Goal: Find specific page/section: Locate a particular part of the current website

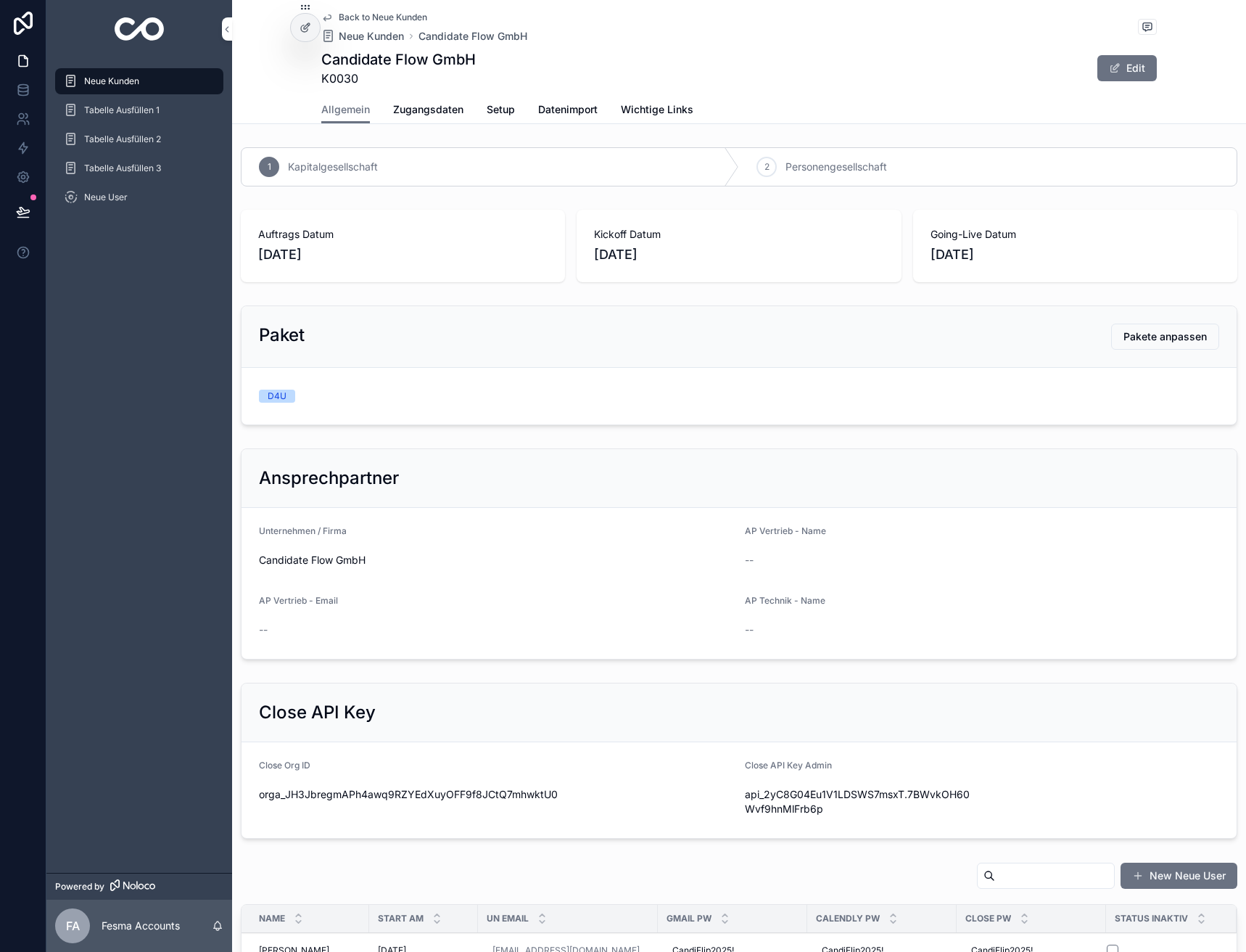
click at [371, 14] on span "Back to Neue Kunden" at bounding box center [383, 17] width 89 height 11
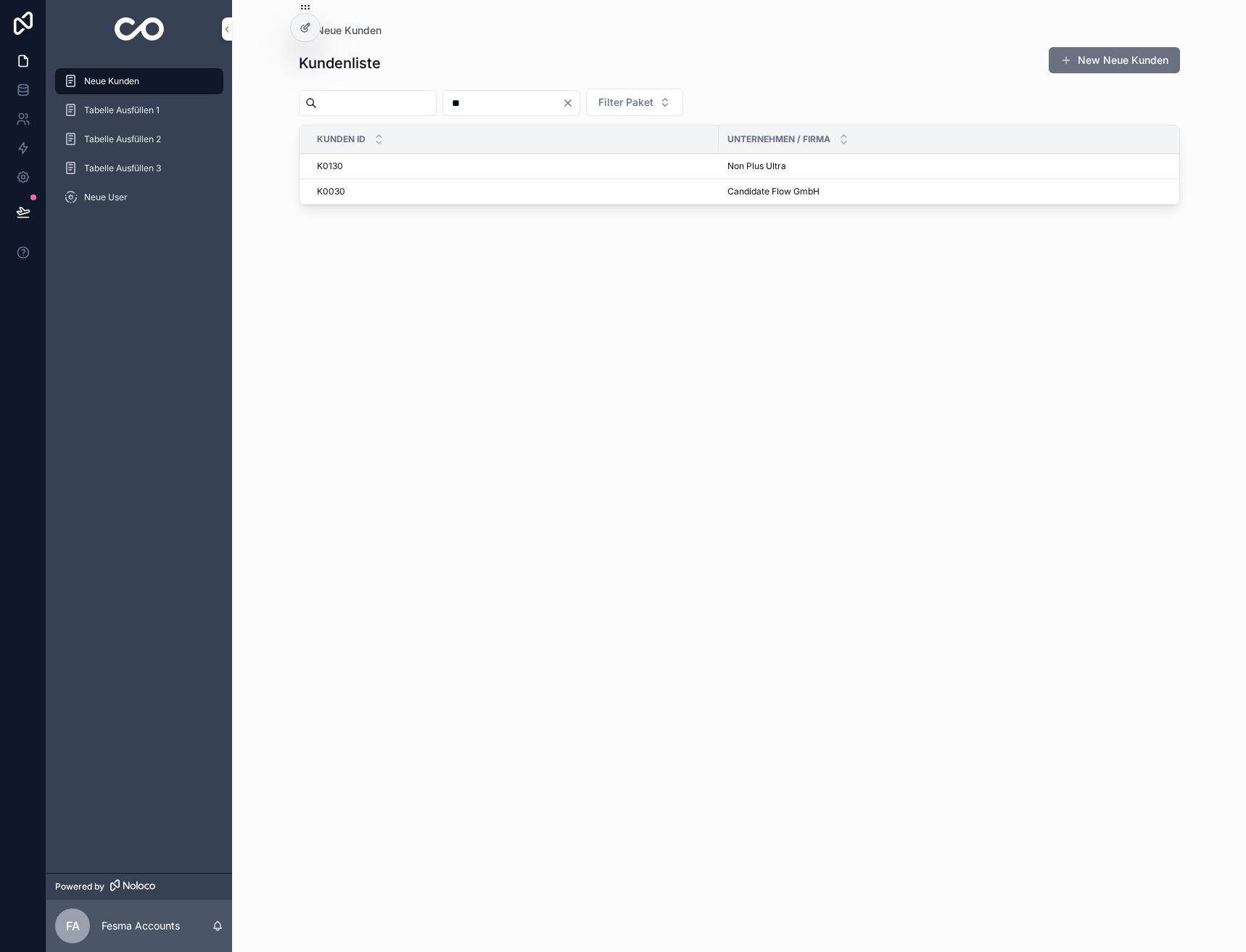
click at [537, 104] on input "**" at bounding box center [502, 103] width 119 height 20
type input "**"
click at [747, 180] on span "Sterzenbach GmbH" at bounding box center [768, 182] width 81 height 11
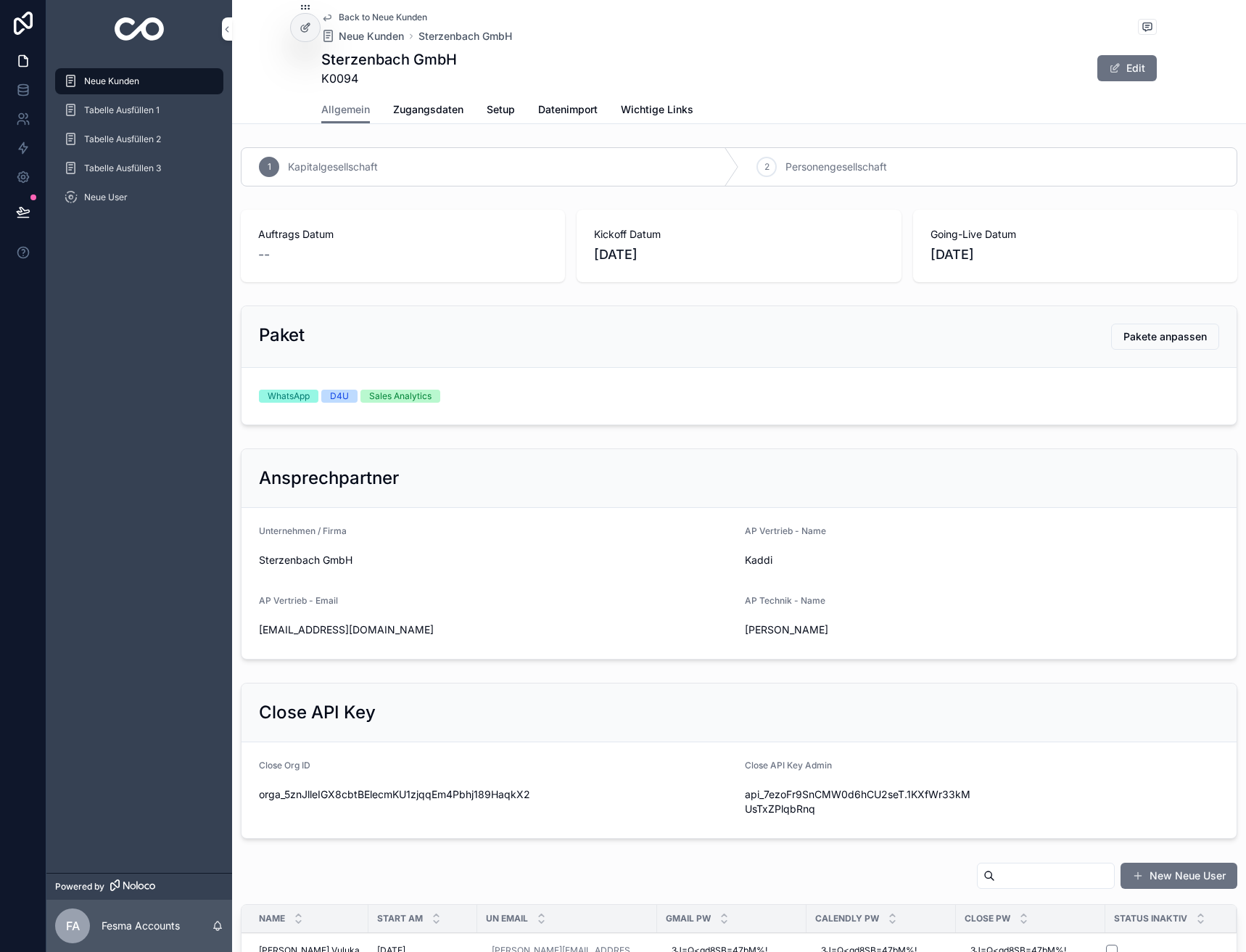
click at [425, 110] on span "Zugangsdaten" at bounding box center [429, 109] width 71 height 14
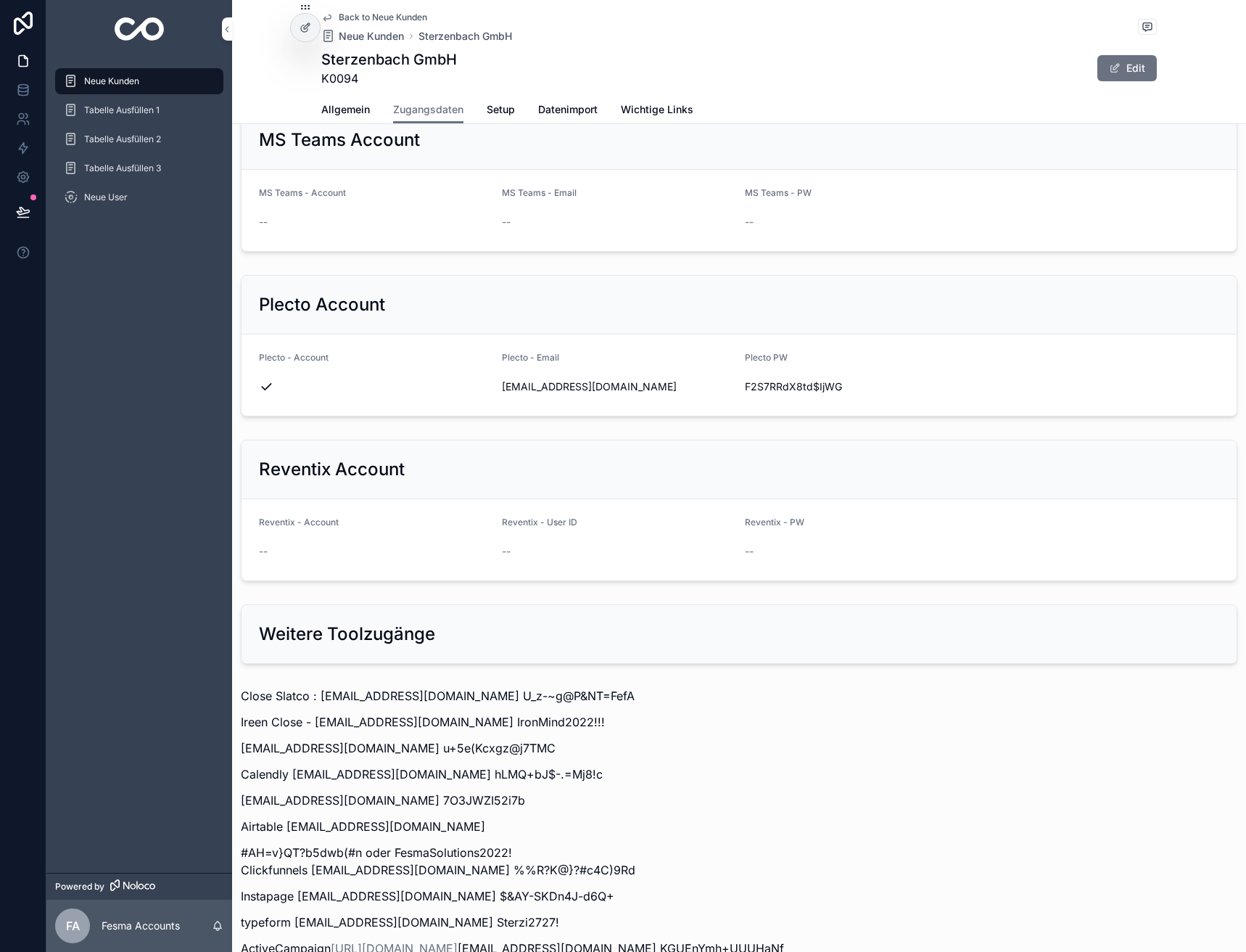
scroll to position [1647, 0]
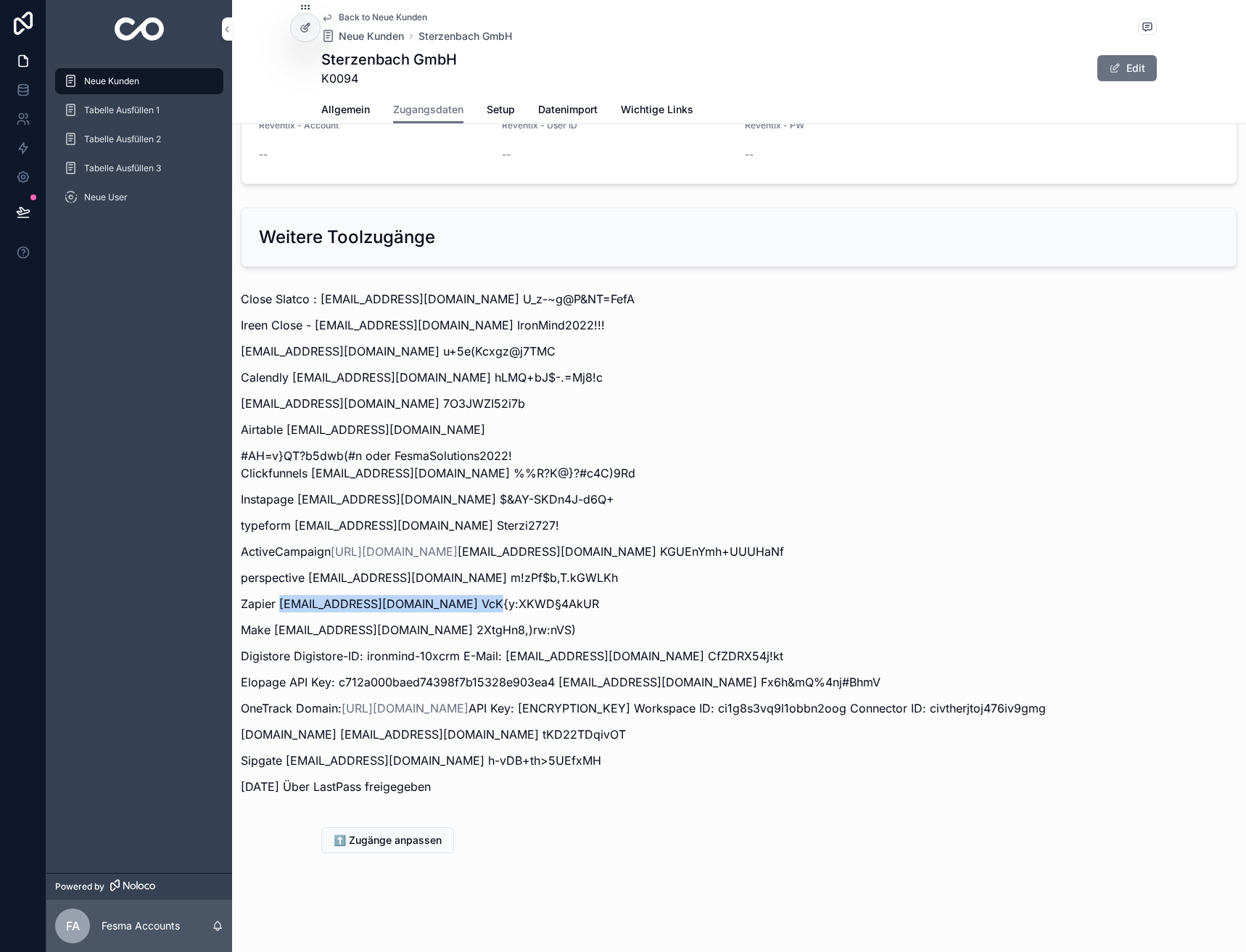
drag, startPoint x: 281, startPoint y: 586, endPoint x: 482, endPoint y: 592, distance: 201.1
click at [482, 595] on p "Zapier [EMAIL_ADDRESS][DOMAIN_NAME] VcK{y:XKWD§4AkUR" at bounding box center [739, 603] width 997 height 17
copy p "[EMAIL_ADDRESS][DOMAIN_NAME]"
drag, startPoint x: 486, startPoint y: 586, endPoint x: 641, endPoint y: 583, distance: 155.0
click at [641, 595] on p "Zapier [EMAIL_ADDRESS][DOMAIN_NAME] VcK{y:XKWD§4AkUR" at bounding box center [739, 603] width 997 height 17
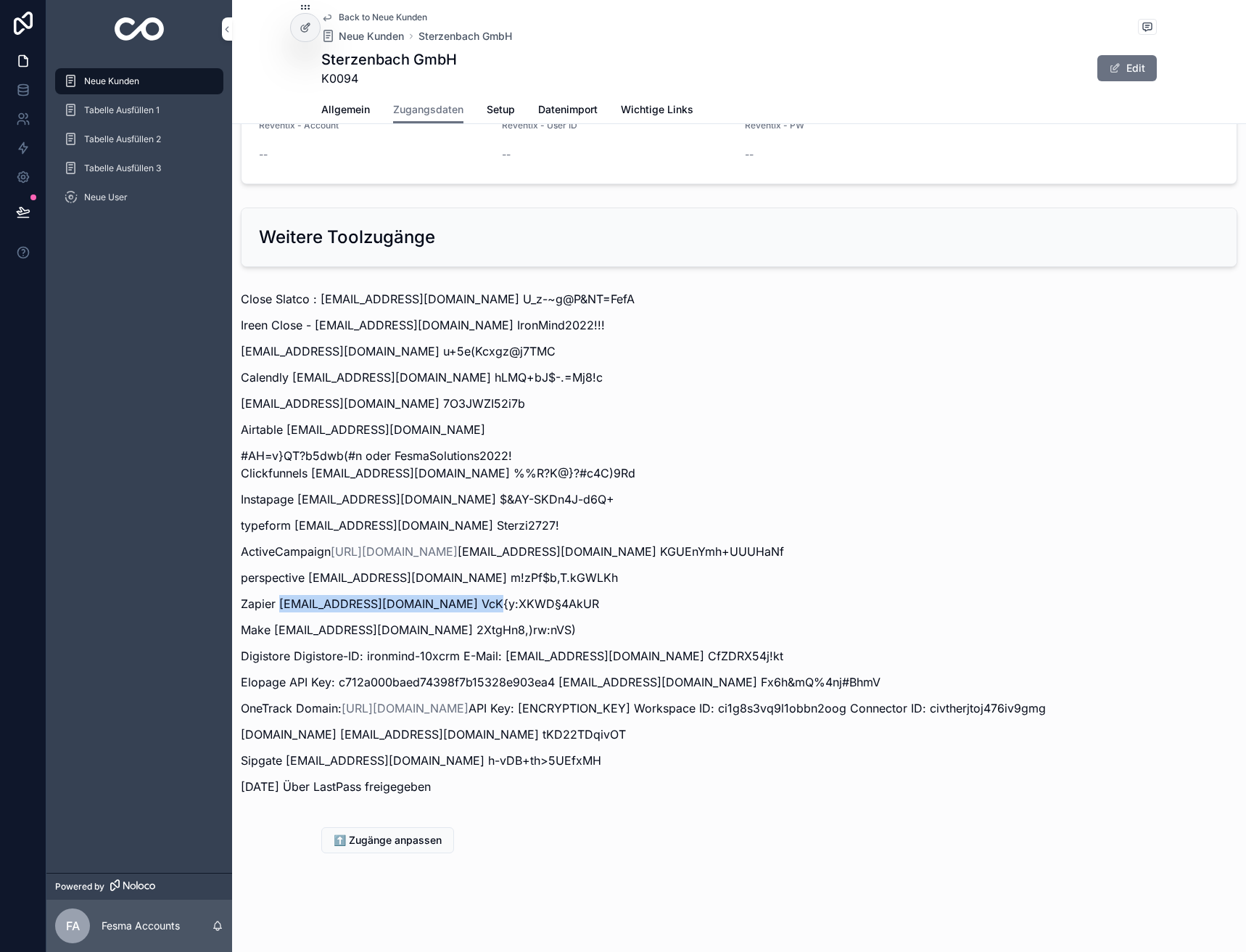
copy p "VcK{y:XKWD§4AkUR"
click at [371, 20] on span "Back to Neue Kunden" at bounding box center [383, 17] width 89 height 11
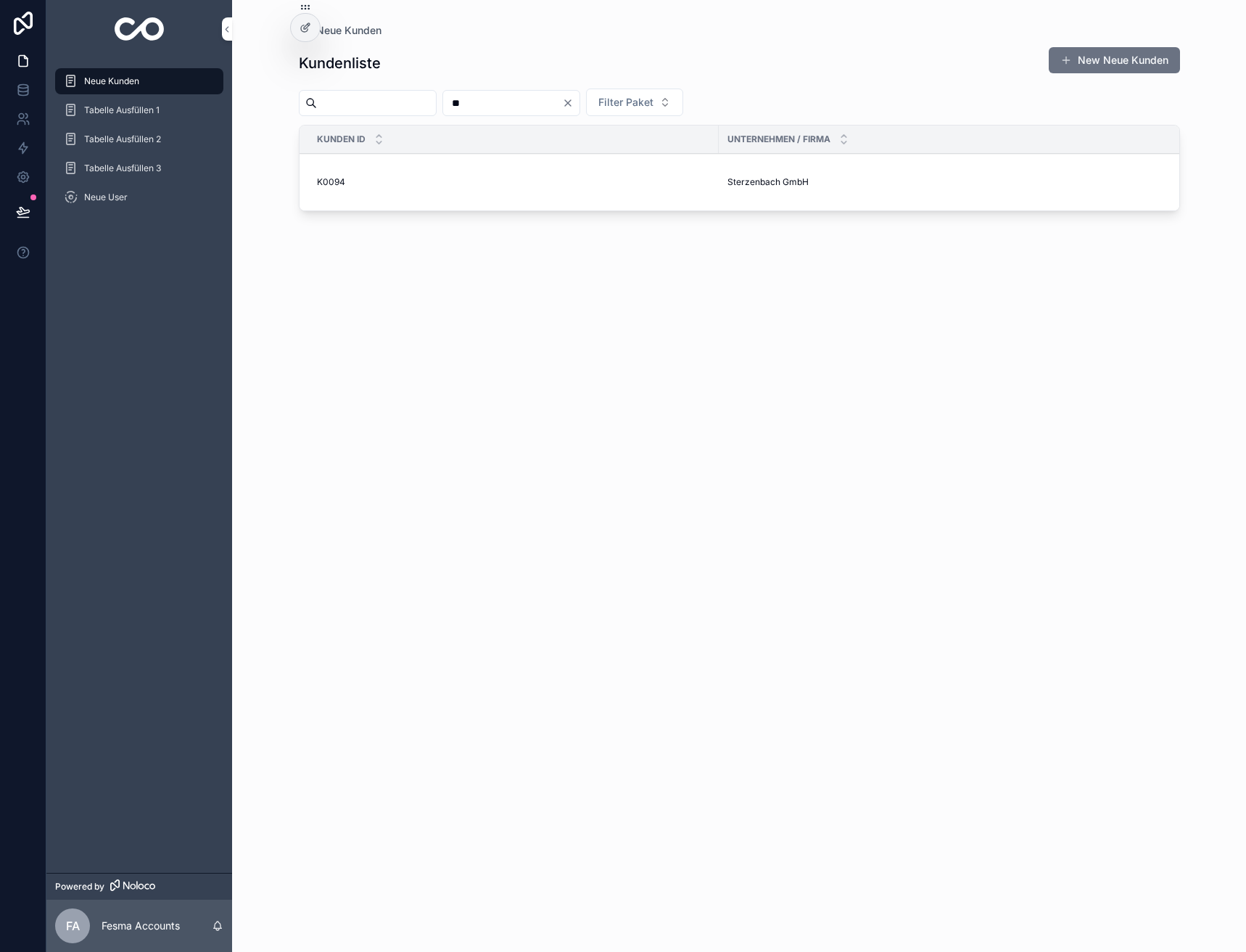
click at [508, 97] on input "**" at bounding box center [502, 103] width 119 height 20
type input "**"
click at [760, 168] on span "3CC Studios" at bounding box center [753, 166] width 51 height 11
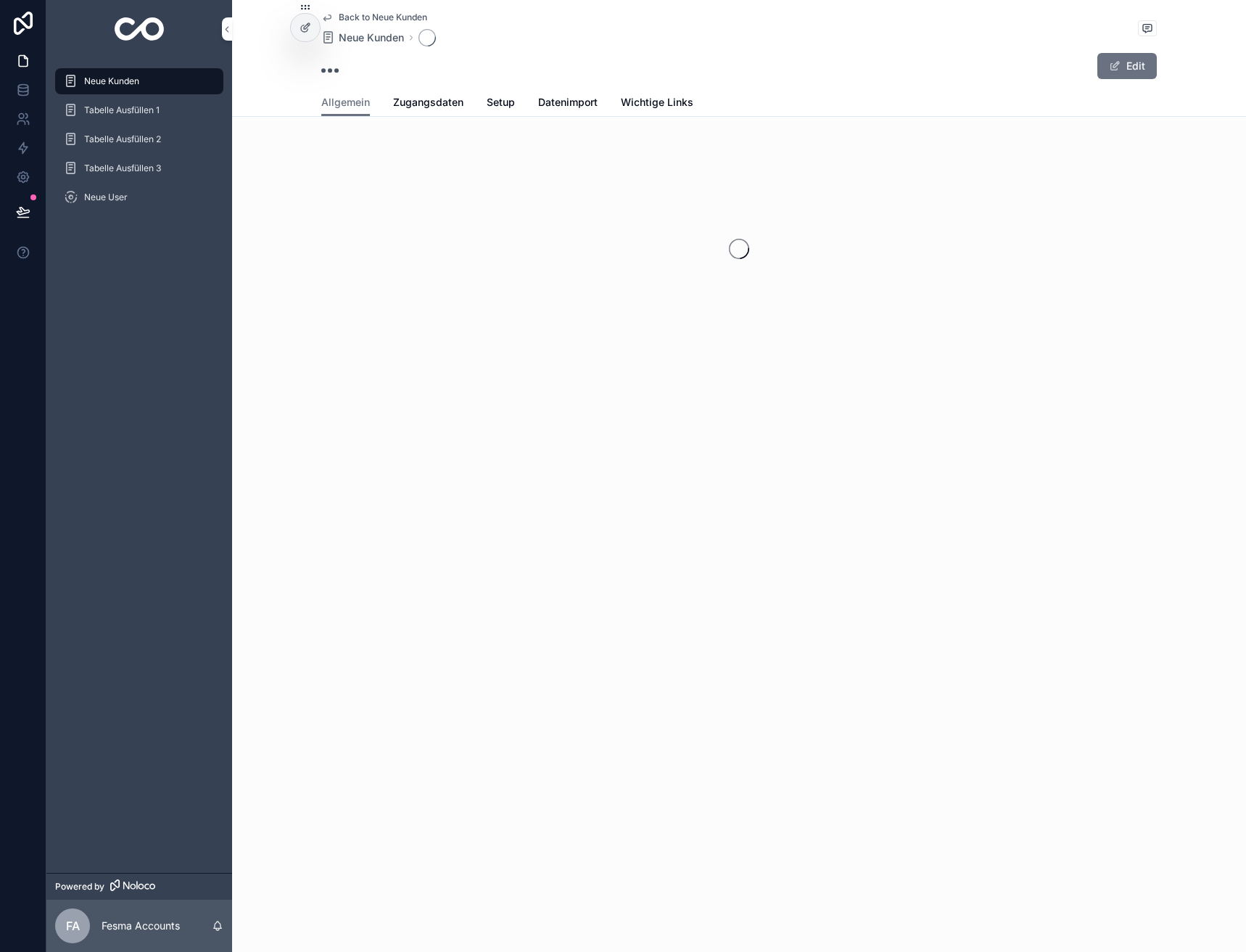
click at [435, 113] on link "Zugangsdaten" at bounding box center [429, 104] width 71 height 29
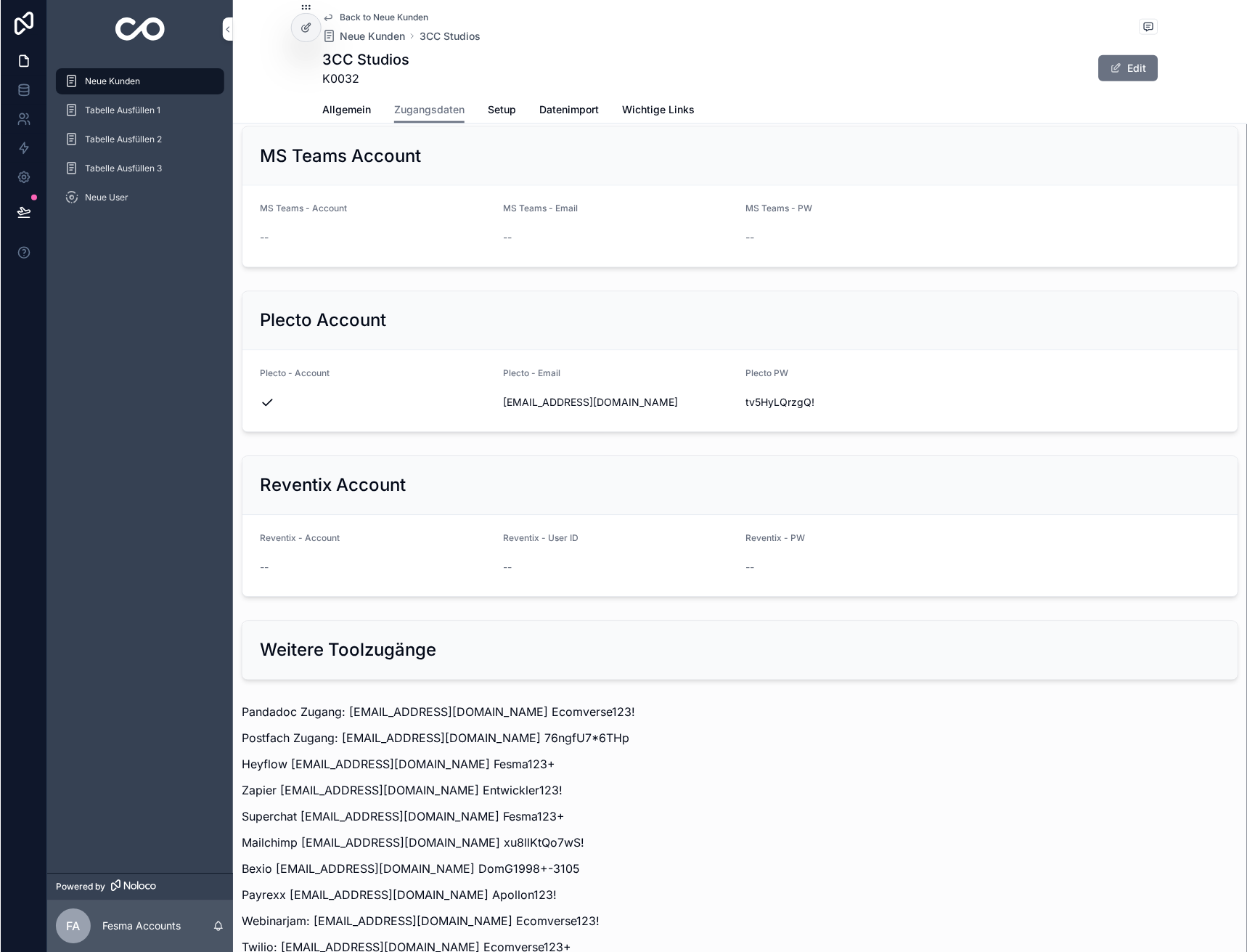
scroll to position [1431, 0]
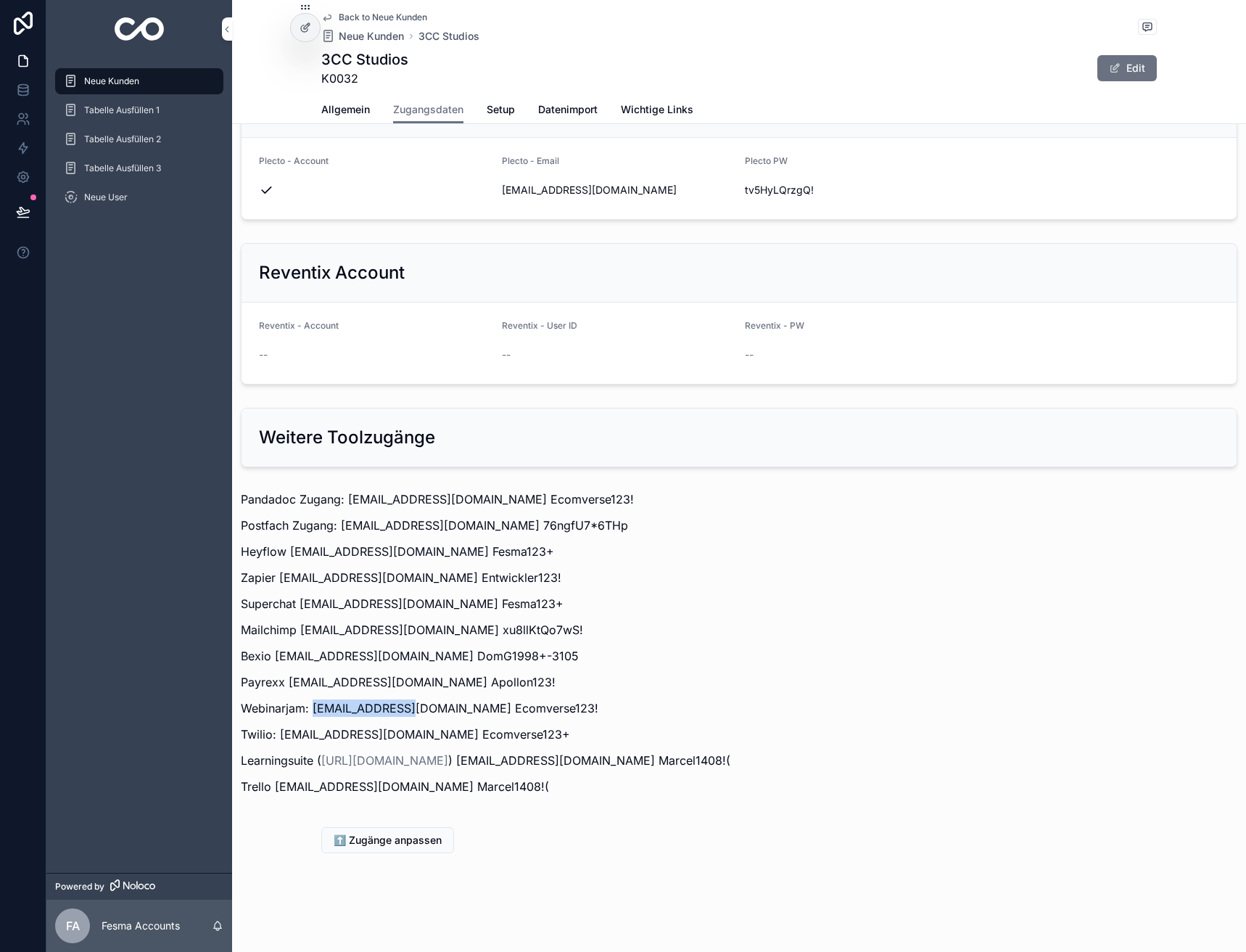
drag, startPoint x: 312, startPoint y: 704, endPoint x: 417, endPoint y: 700, distance: 105.1
click at [417, 700] on p "Webinarjam: [EMAIL_ADDRESS][DOMAIN_NAME] Ecomverse123!" at bounding box center [739, 707] width 997 height 17
copy p "[EMAIL_ADDRESS][DOMAIN_NAME]"
click at [477, 712] on p "Webinarjam: [EMAIL_ADDRESS][DOMAIN_NAME] Ecomverse123!" at bounding box center [739, 707] width 997 height 17
drag, startPoint x: 501, startPoint y: 705, endPoint x: 419, endPoint y: 712, distance: 82.3
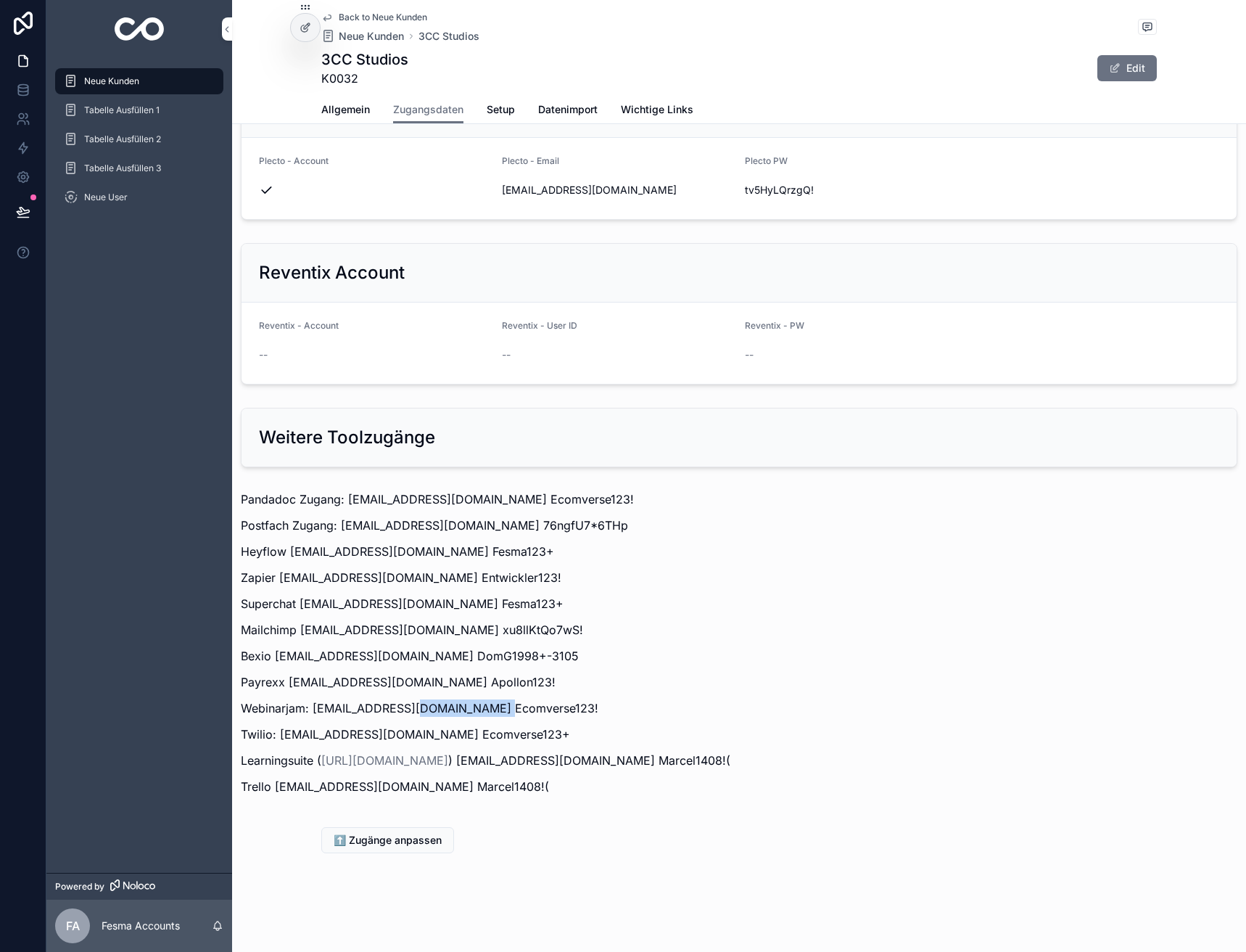
click at [419, 712] on p "Webinarjam: [EMAIL_ADDRESS][DOMAIN_NAME] Ecomverse123!" at bounding box center [739, 707] width 997 height 17
copy p "Ecomverse123!"
click at [383, 847] on span "⬆️ Zugänge anpassen" at bounding box center [387, 839] width 108 height 14
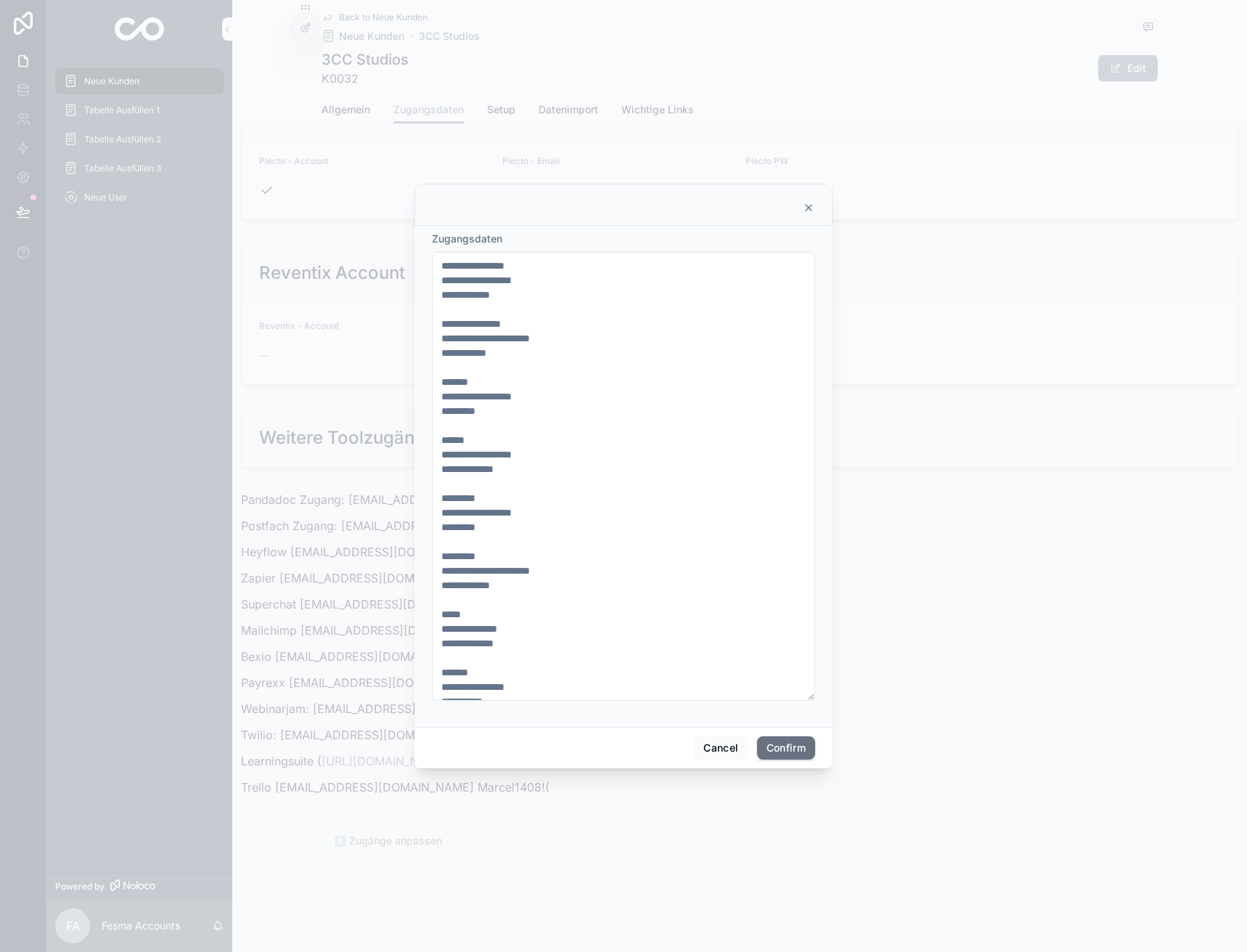
scroll to position [261, 0]
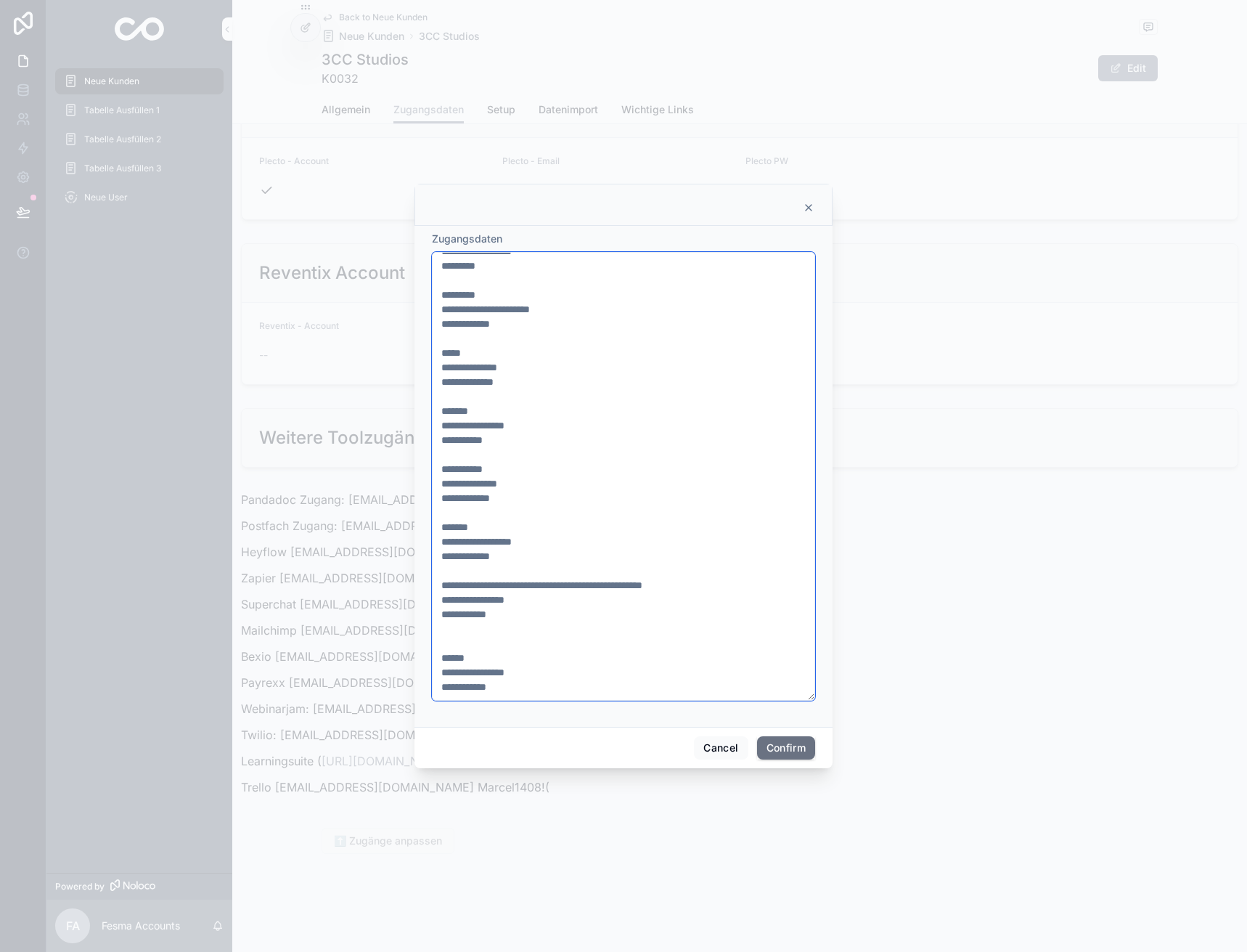
drag, startPoint x: 519, startPoint y: 500, endPoint x: 436, endPoint y: 498, distance: 83.0
click at [436, 498] on textarea "**********" at bounding box center [624, 476] width 383 height 449
paste textarea
type textarea "**********"
click at [773, 742] on button "Confirm" at bounding box center [786, 748] width 58 height 23
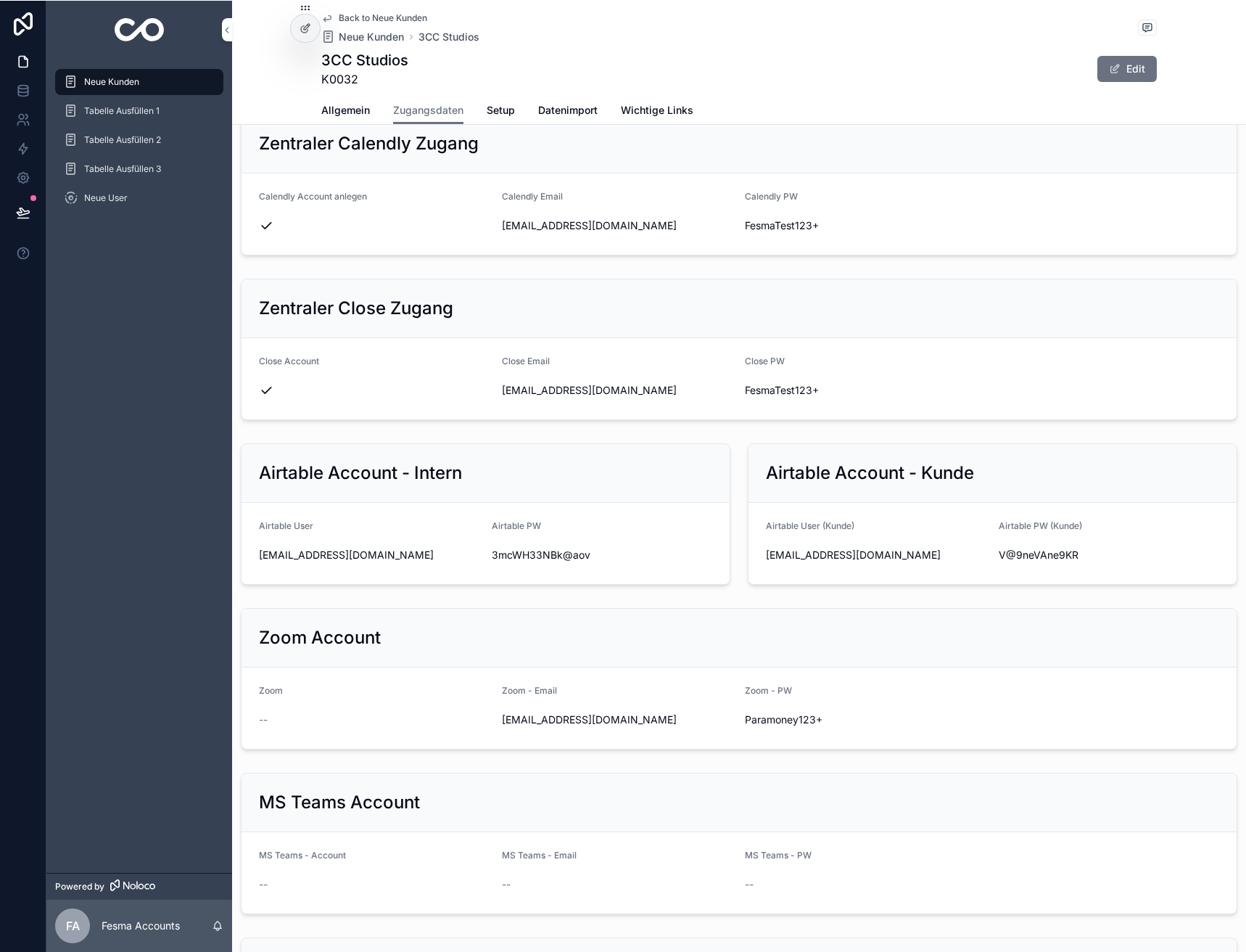
scroll to position [487, 0]
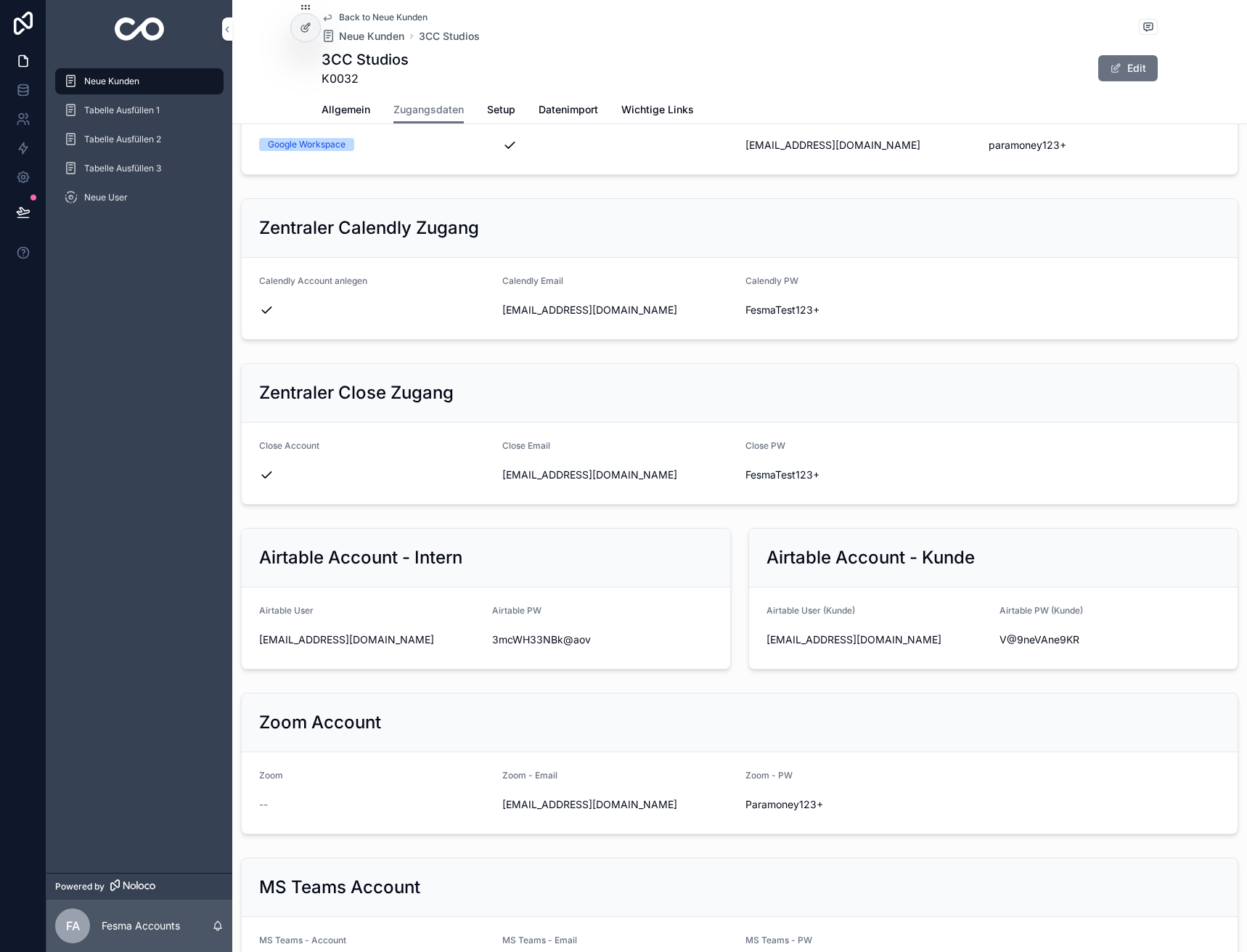
click at [813, 639] on span "[EMAIL_ADDRESS][DOMAIN_NAME]" at bounding box center [877, 639] width 222 height 14
copy div "[EMAIL_ADDRESS][DOMAIN_NAME]"
click at [1043, 635] on span "V@9neVAne9KR" at bounding box center [1110, 639] width 222 height 14
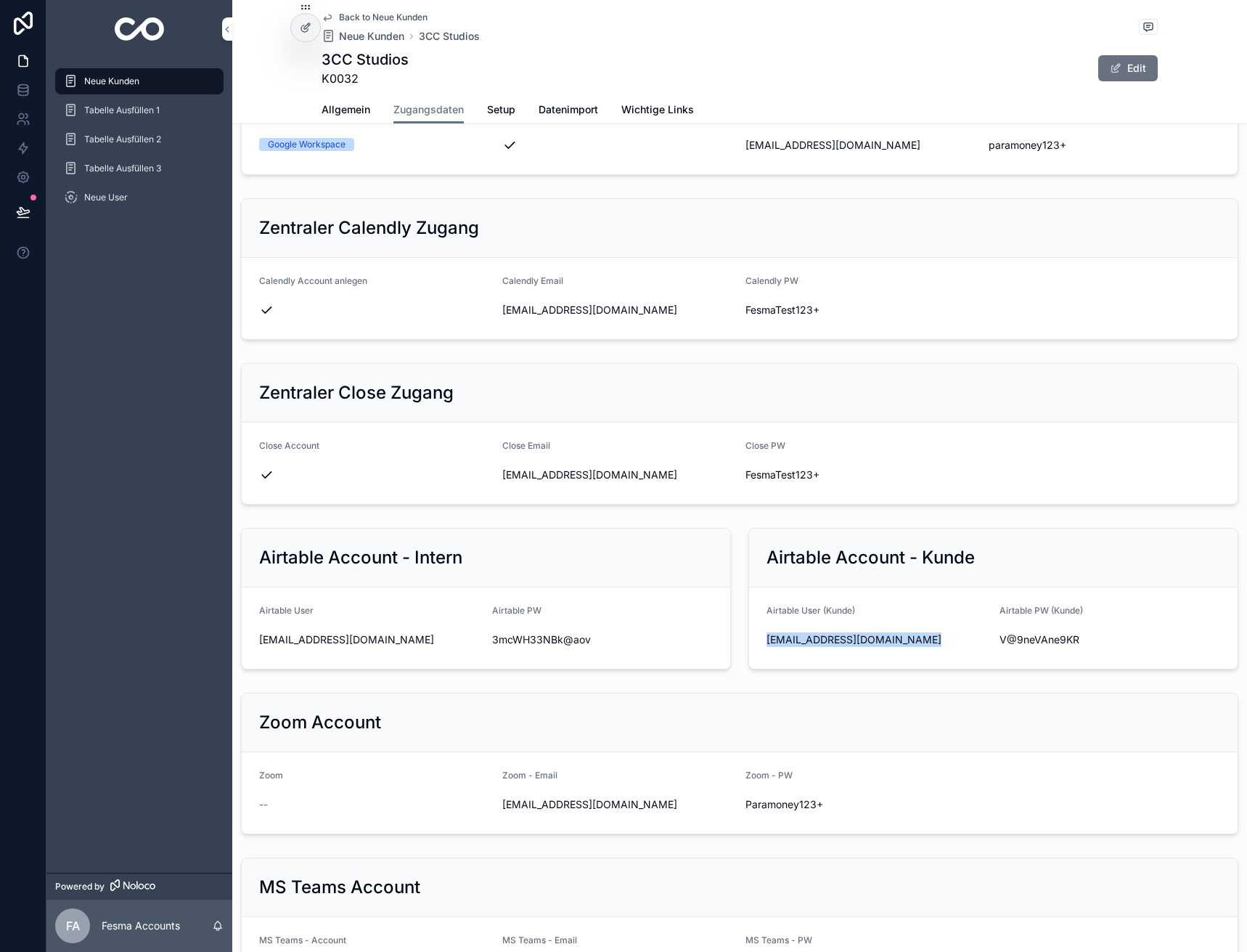
click at [1043, 635] on span "V@9neVAne9KR" at bounding box center [1110, 639] width 222 height 14
copy div "V@9neVAne9KR"
